Goal: Transaction & Acquisition: Purchase product/service

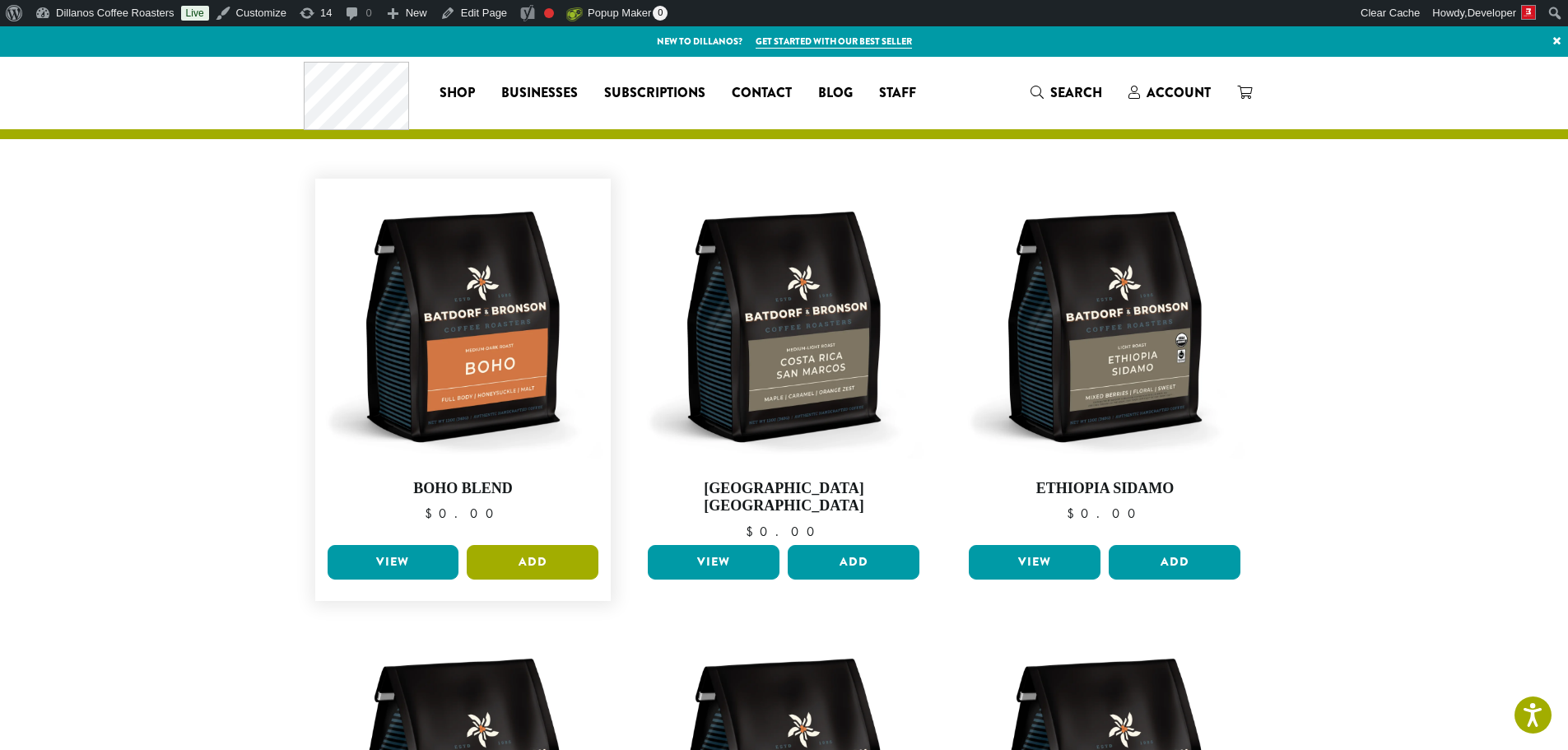
click at [545, 545] on button "Add" at bounding box center [533, 561] width 132 height 34
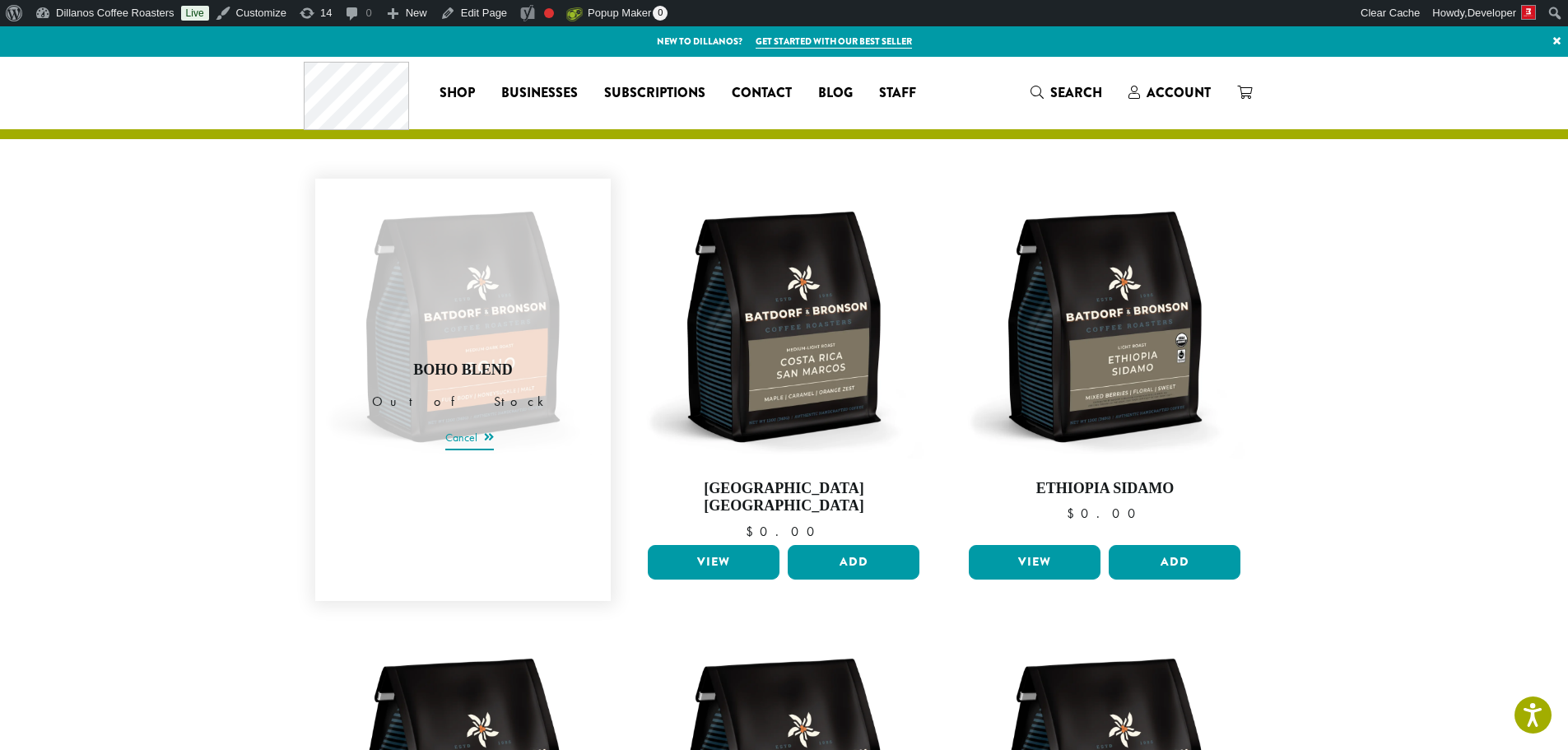
click at [476, 427] on link "Cancel" at bounding box center [470, 439] width 48 height 23
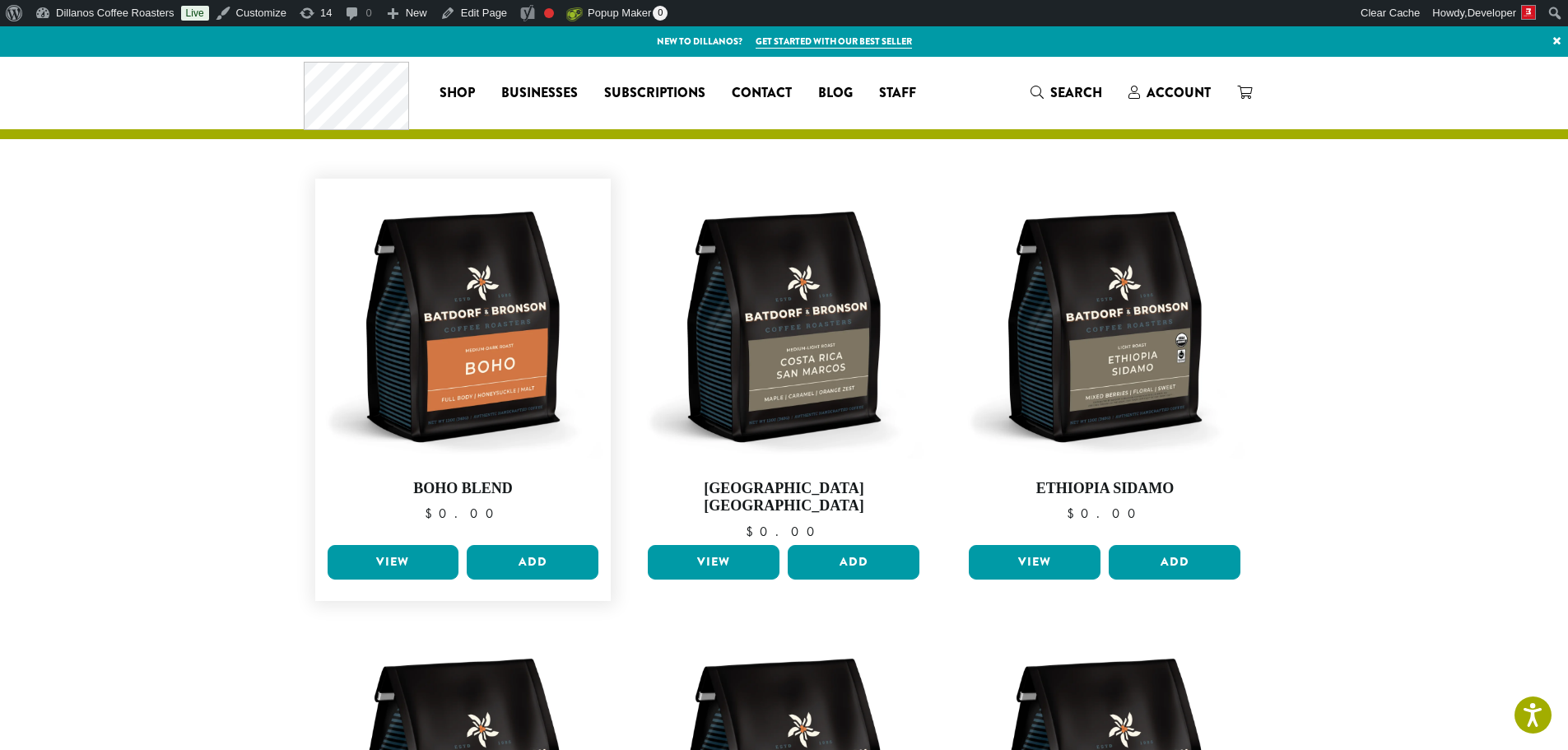
click at [427, 545] on link "View" at bounding box center [394, 561] width 132 height 34
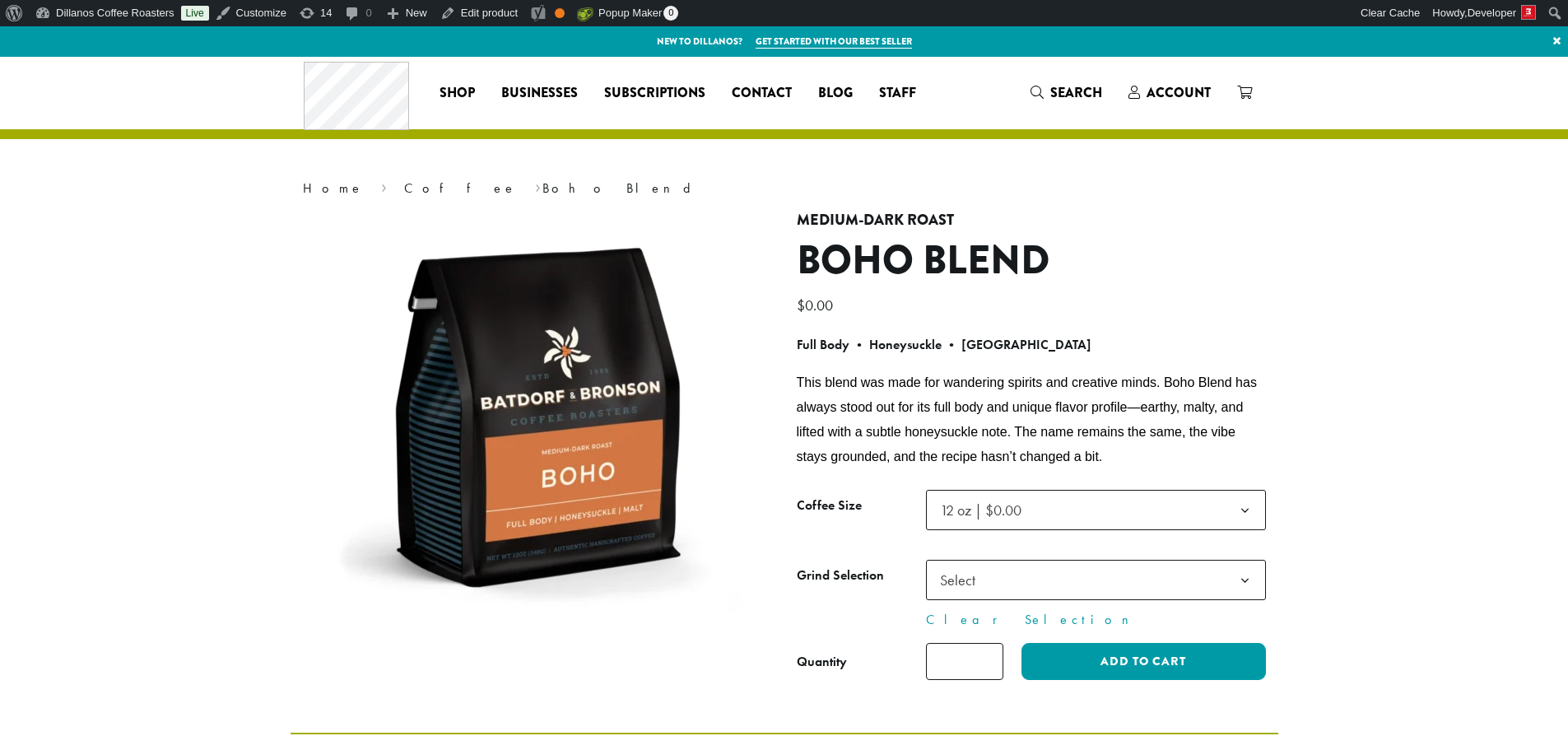
select select
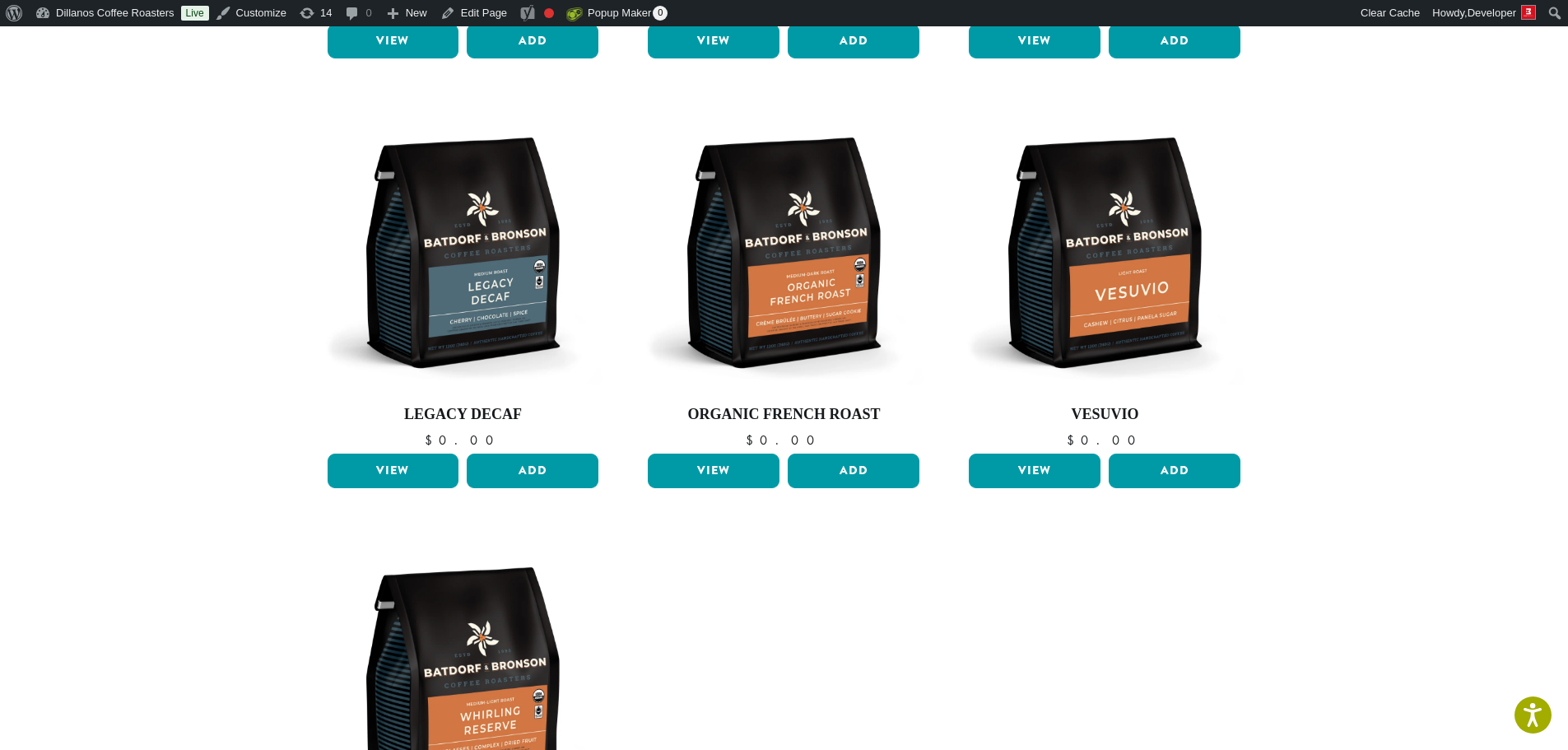
scroll to position [1153, 0]
